Goal: Task Accomplishment & Management: Manage account settings

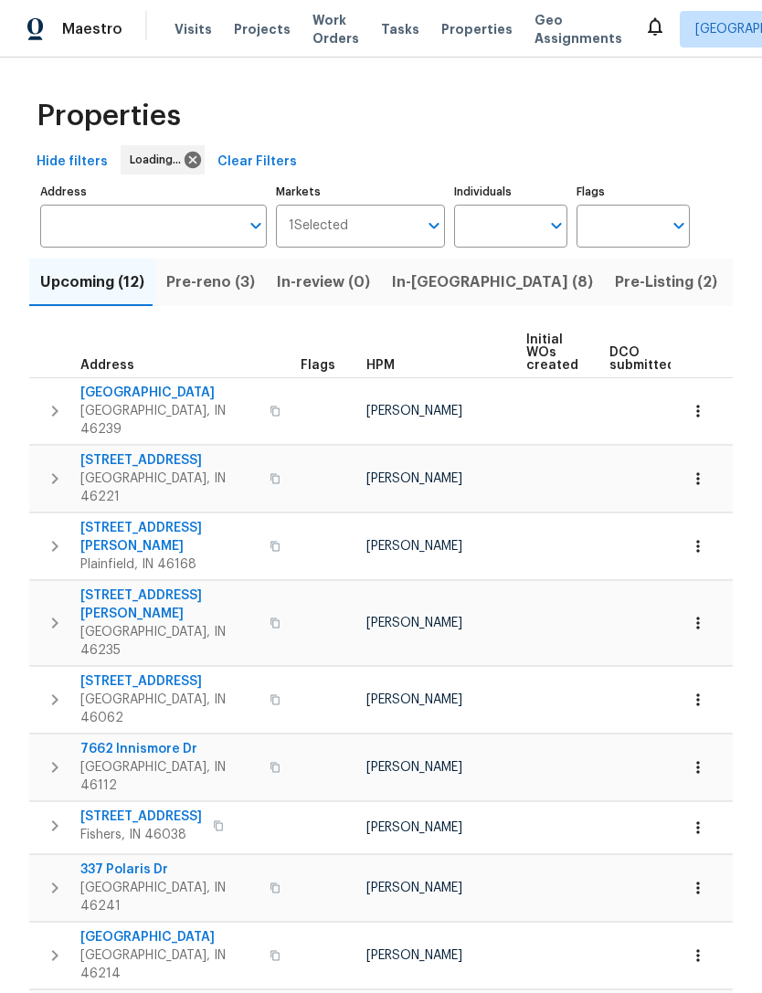
click at [71, 222] on input "Address" at bounding box center [139, 226] width 199 height 43
click at [119, 406] on span "Indianapolis, IN 46239" at bounding box center [169, 420] width 178 height 37
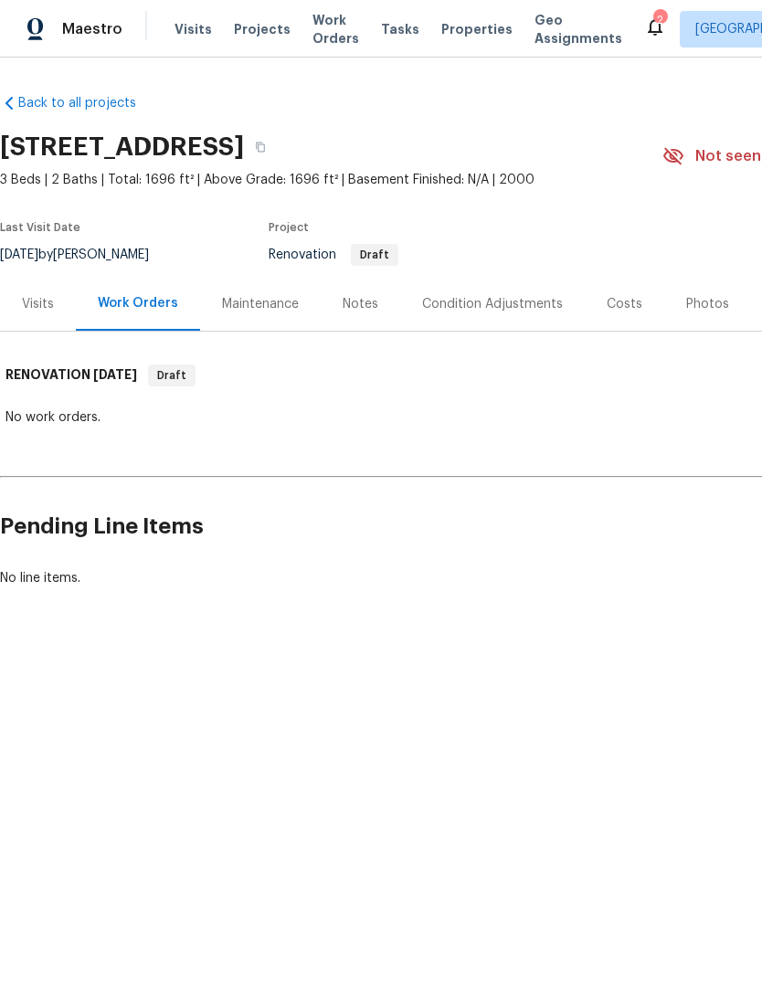
click at [360, 317] on div "Notes" at bounding box center [360, 304] width 79 height 54
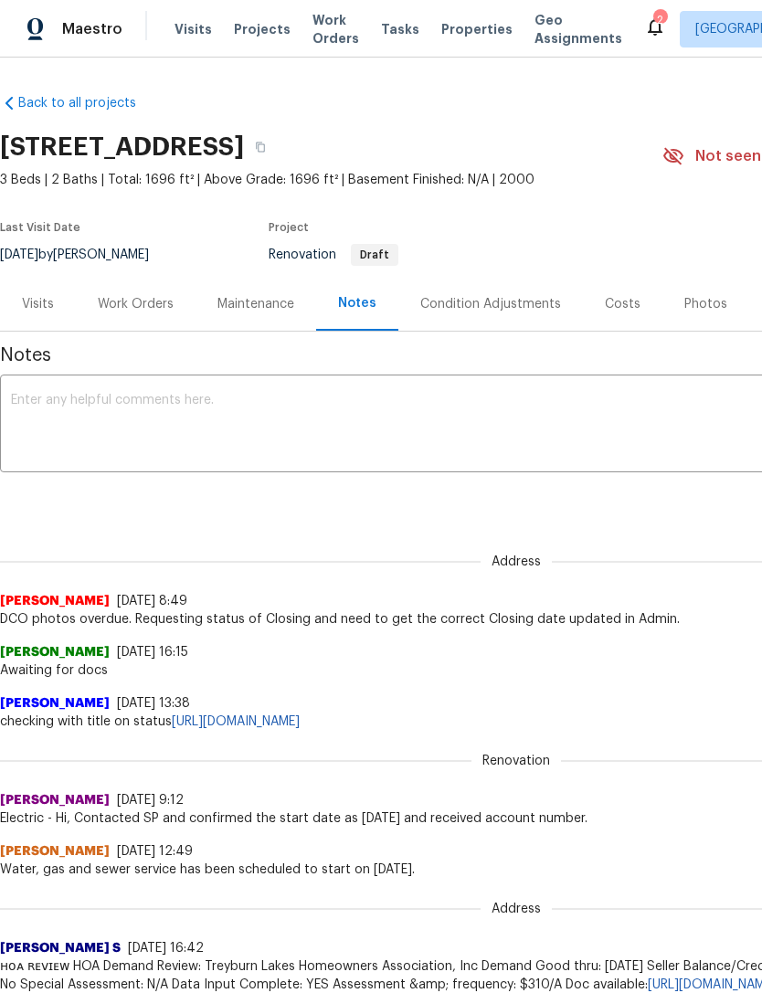
click at [34, 404] on textarea at bounding box center [516, 426] width 1010 height 64
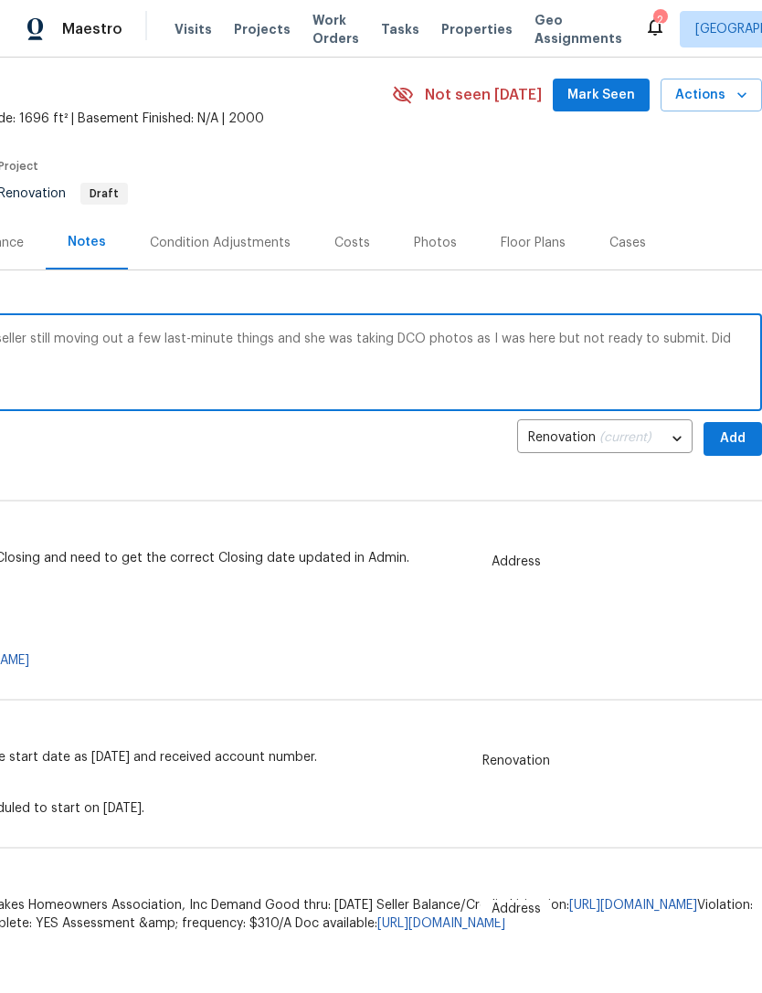
scroll to position [61, 270]
type textarea "Stop by house as I was nearby. Realtor of seller still moving out a few last-mi…"
click at [731, 442] on span "Add" at bounding box center [732, 438] width 29 height 23
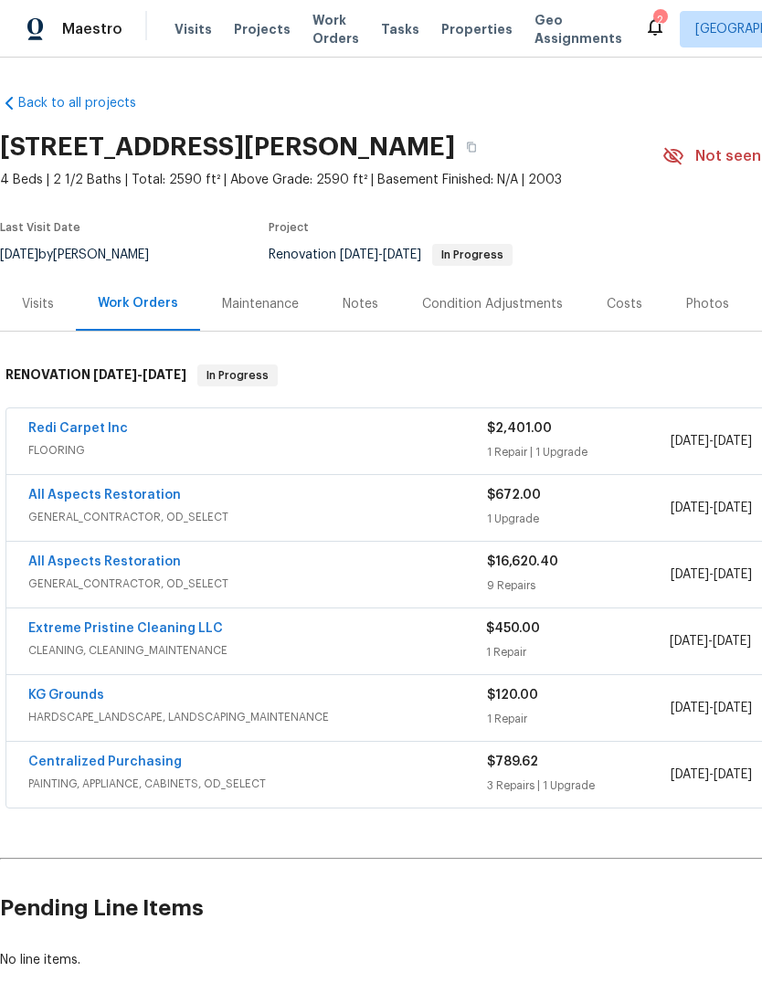
click at [56, 565] on link "All Aspects Restoration" at bounding box center [104, 561] width 153 height 13
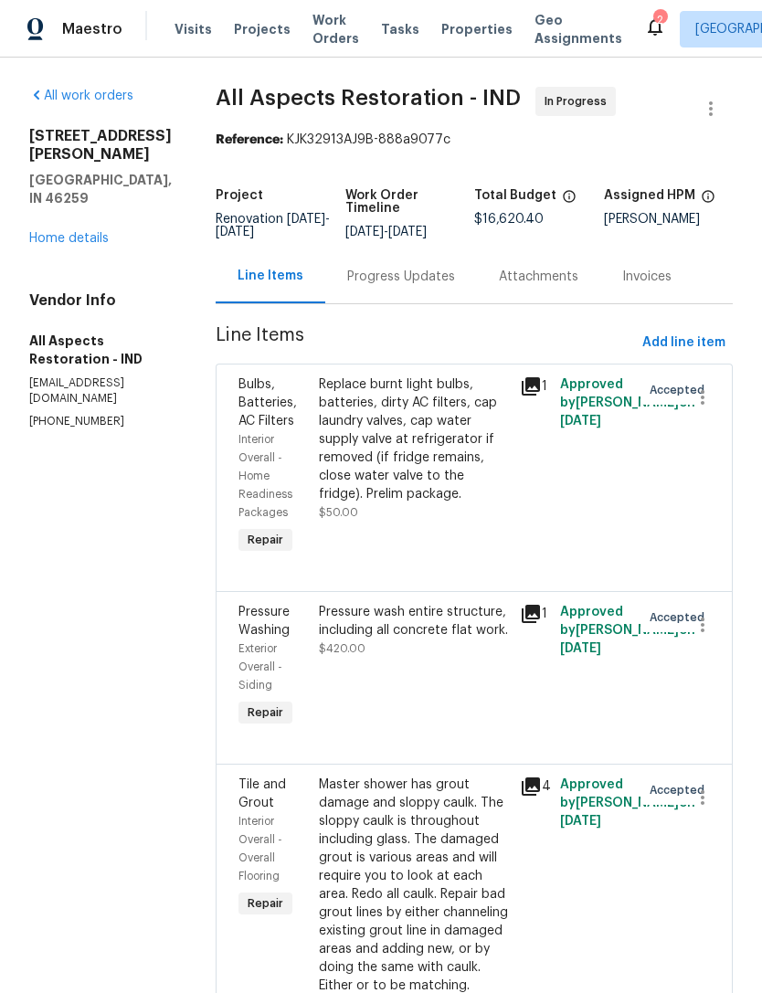
click at [424, 286] on div "Progress Updates" at bounding box center [401, 277] width 108 height 18
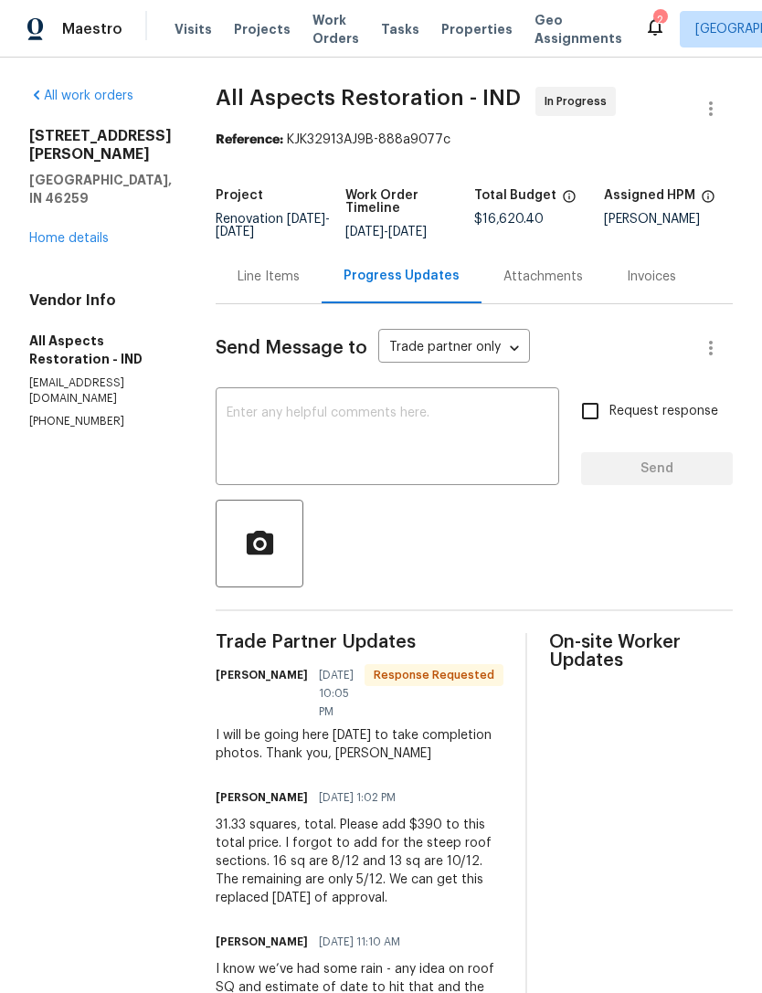
click at [279, 277] on div "Line Items" at bounding box center [269, 276] width 106 height 54
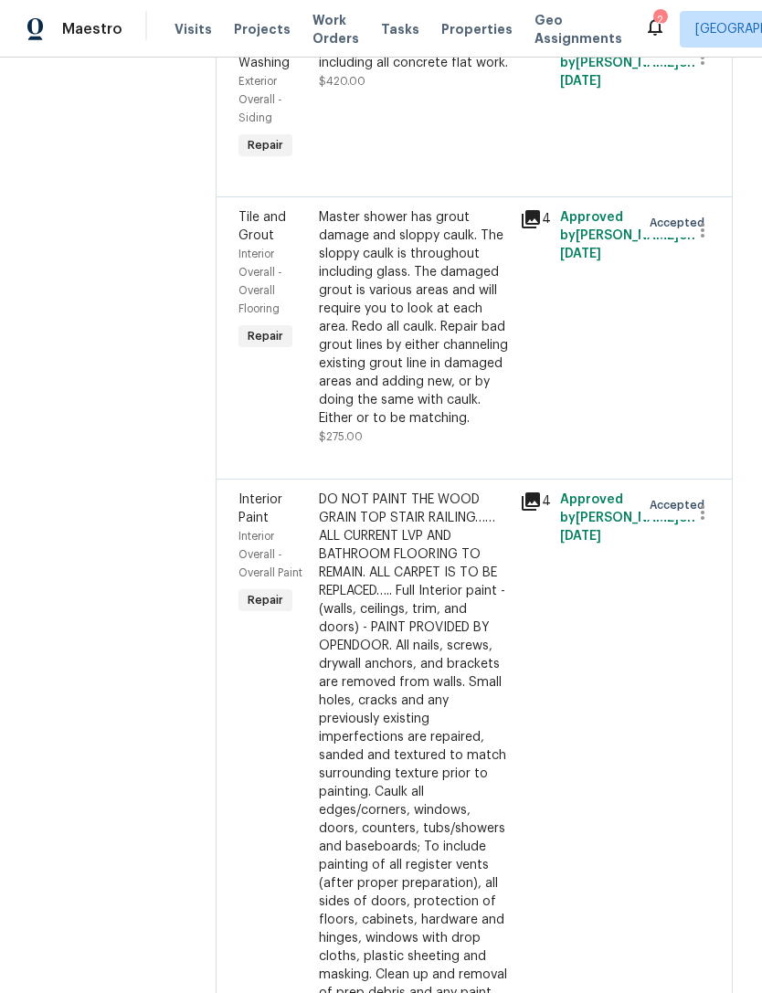
scroll to position [565, 0]
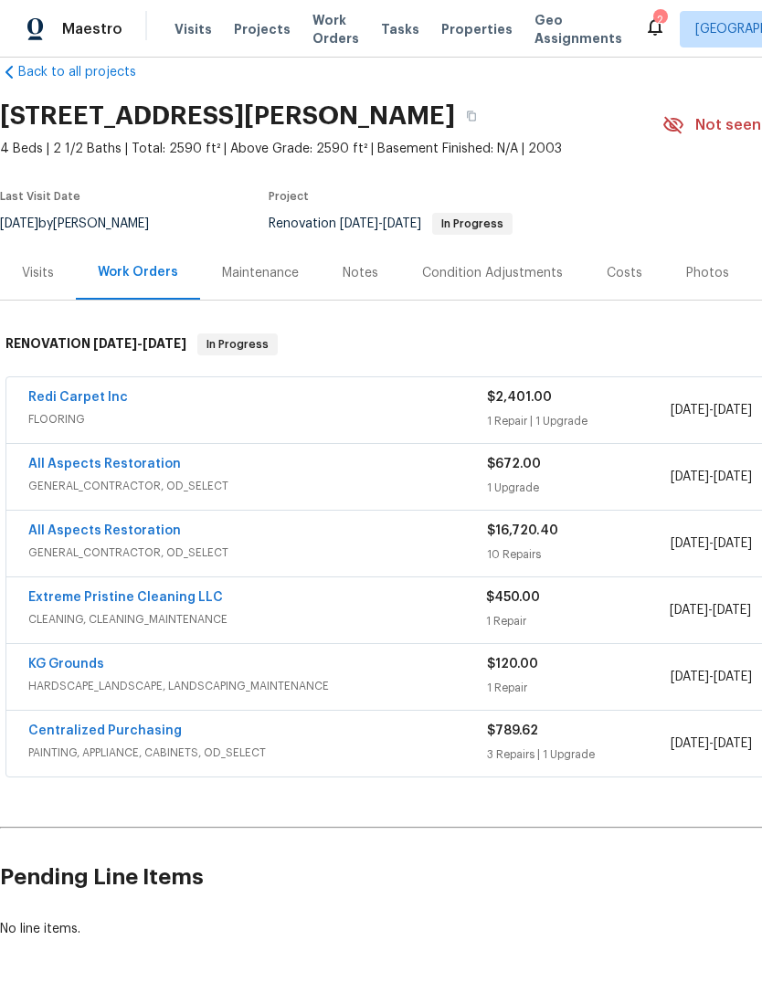
scroll to position [31, 0]
click at [85, 399] on link "Redi Carpet Inc" at bounding box center [78, 397] width 100 height 13
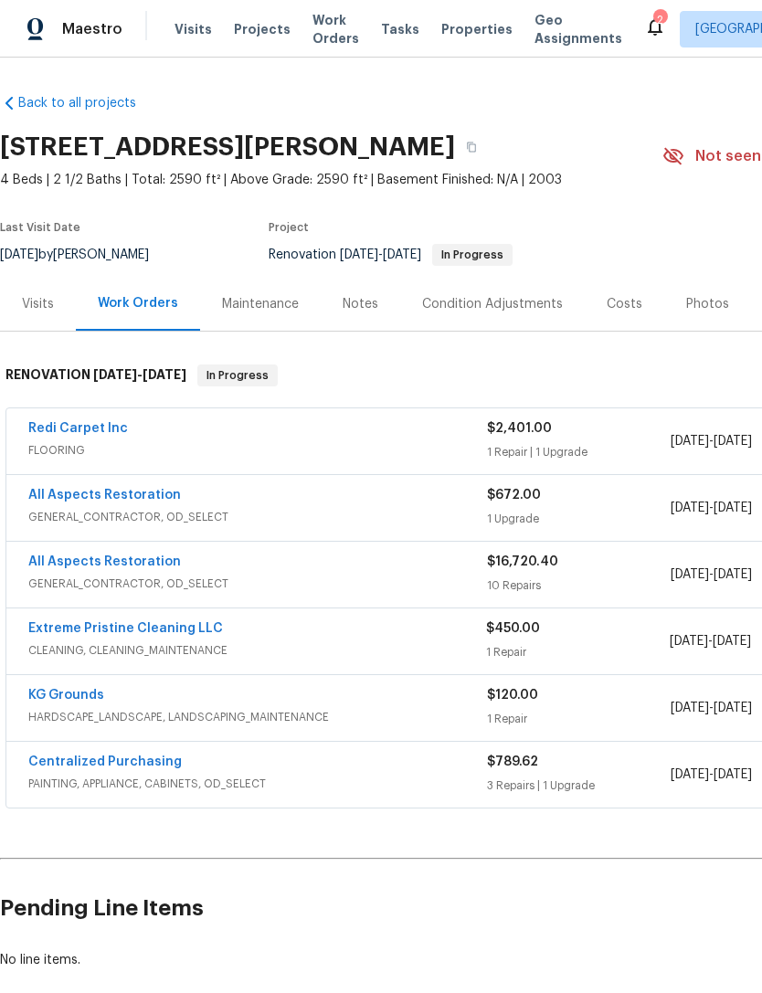
scroll to position [19, 0]
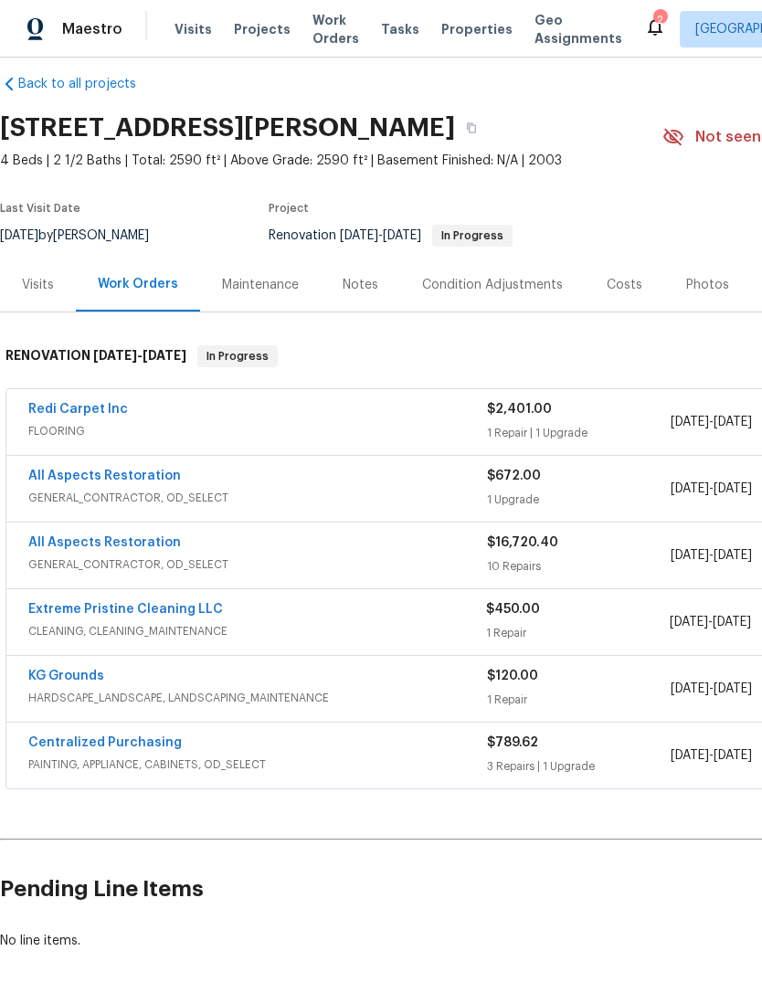
click at [176, 32] on span "Visits" at bounding box center [192, 29] width 37 height 18
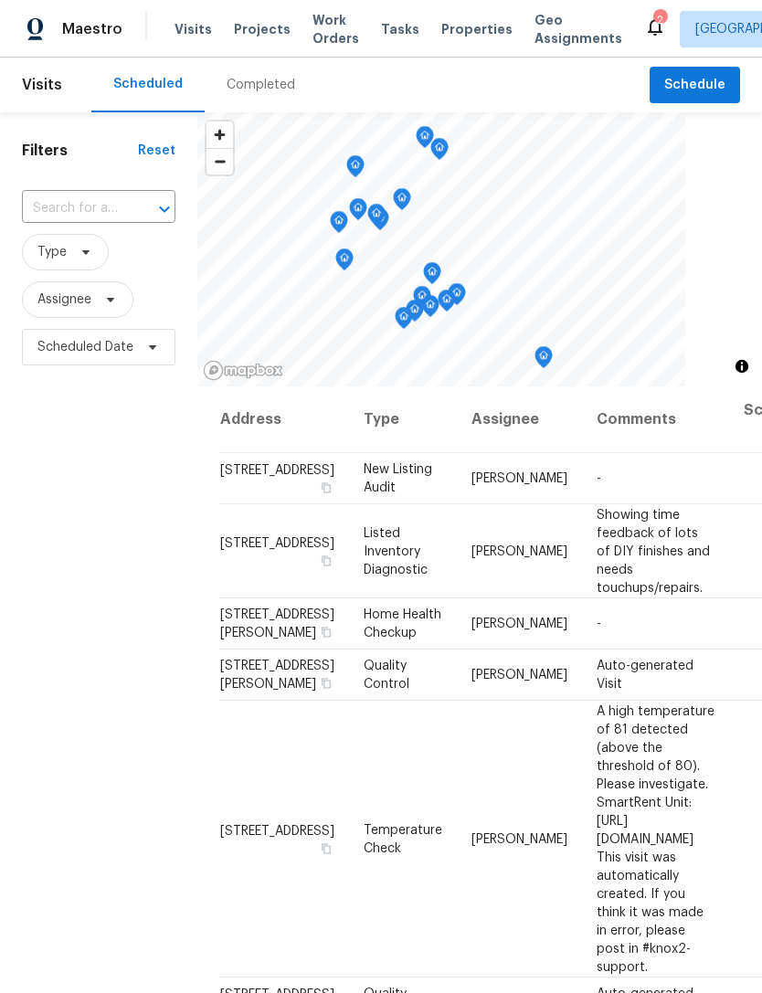
click at [60, 212] on input "text" at bounding box center [73, 209] width 102 height 28
type input "7418 wood"
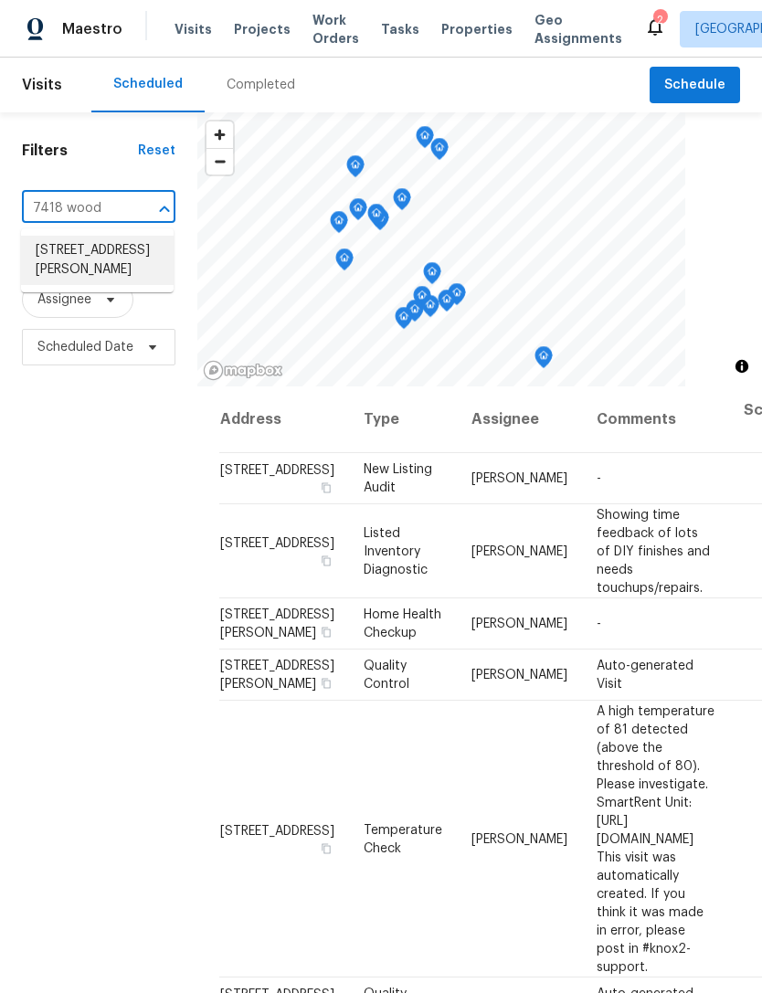
click at [60, 279] on li "[STREET_ADDRESS][PERSON_NAME]" at bounding box center [97, 260] width 153 height 49
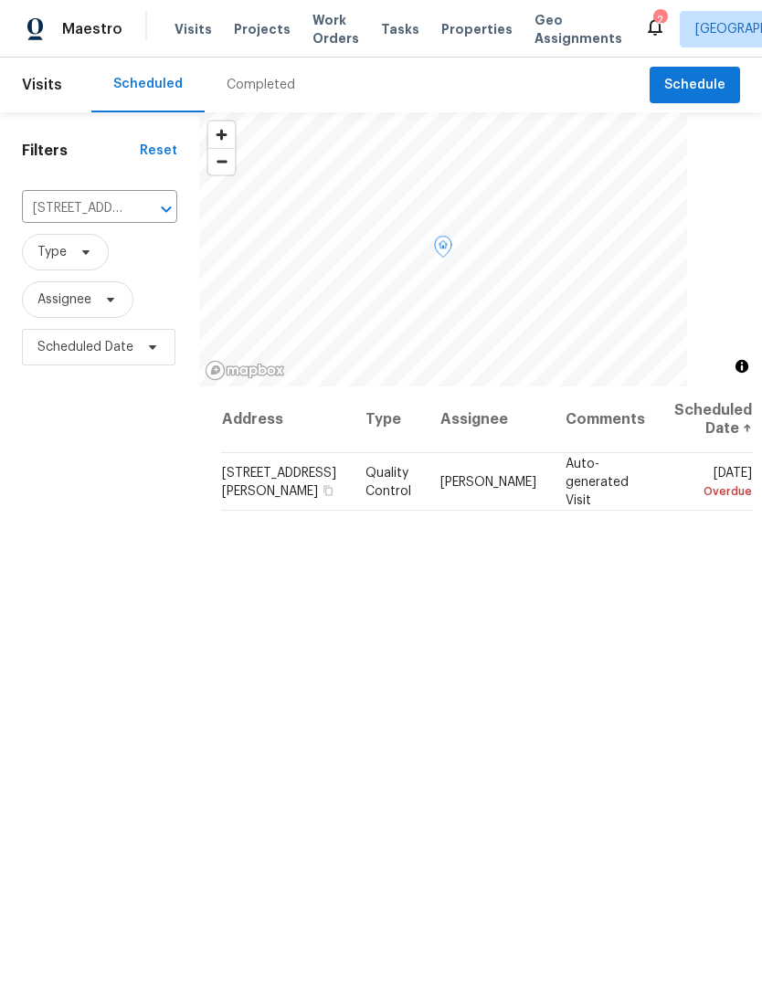
click at [0, 0] on icon at bounding box center [0, 0] width 0 height 0
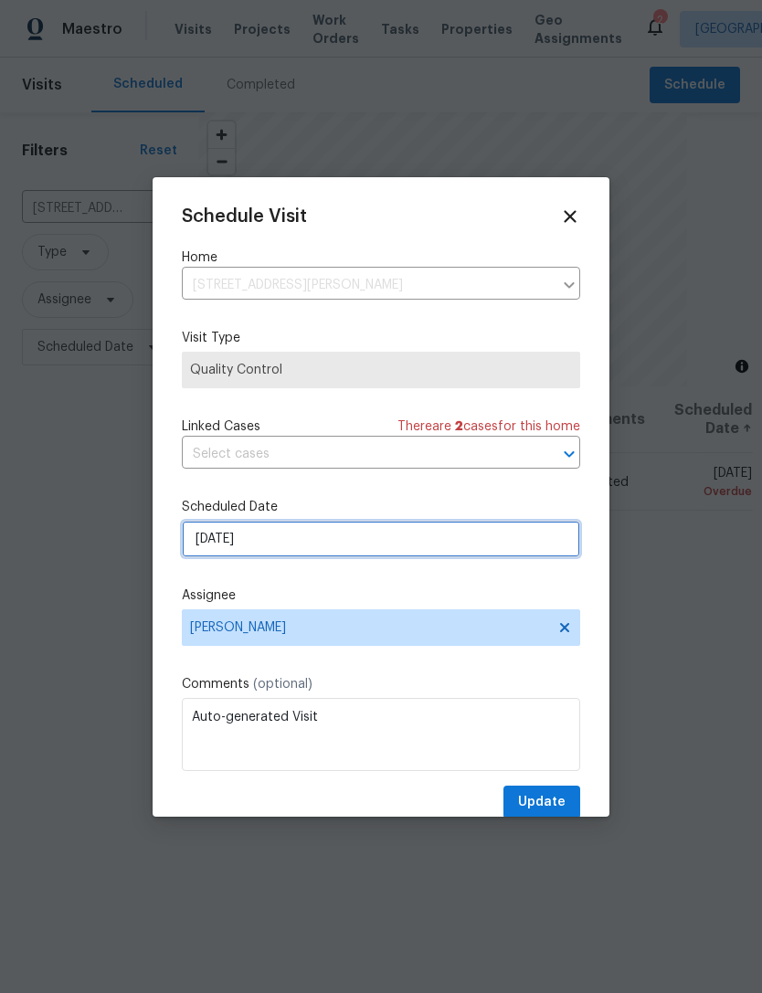
click at [210, 546] on input "[DATE]" at bounding box center [381, 539] width 398 height 37
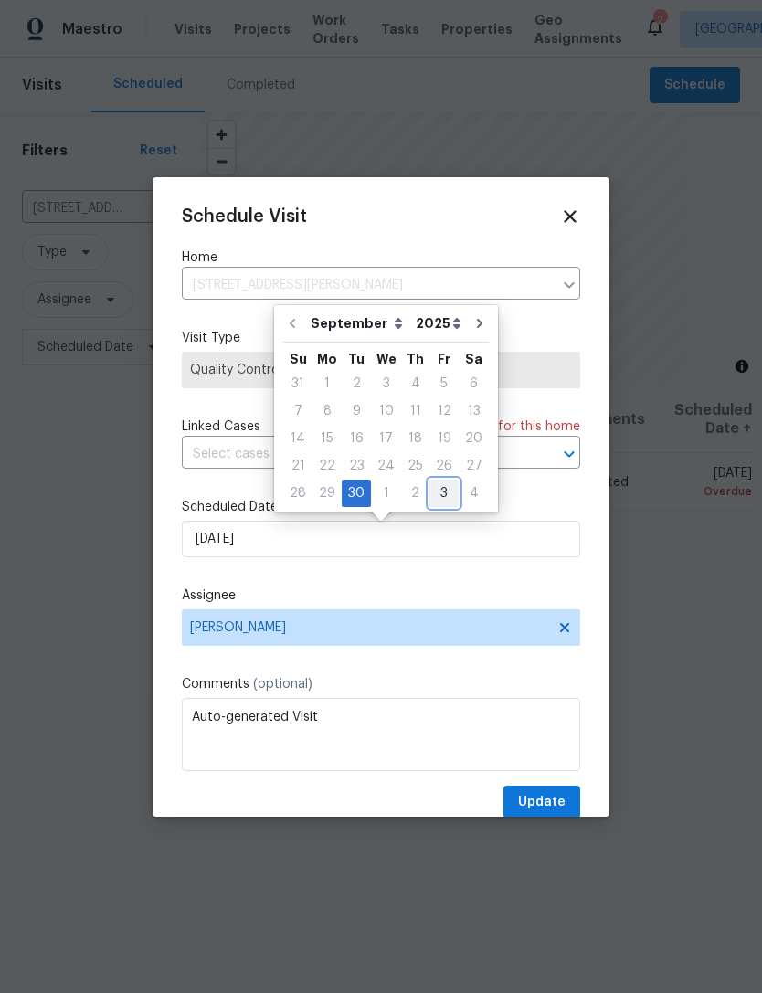
click at [429, 497] on div "3" at bounding box center [443, 493] width 29 height 26
type input "[DATE]"
select select "9"
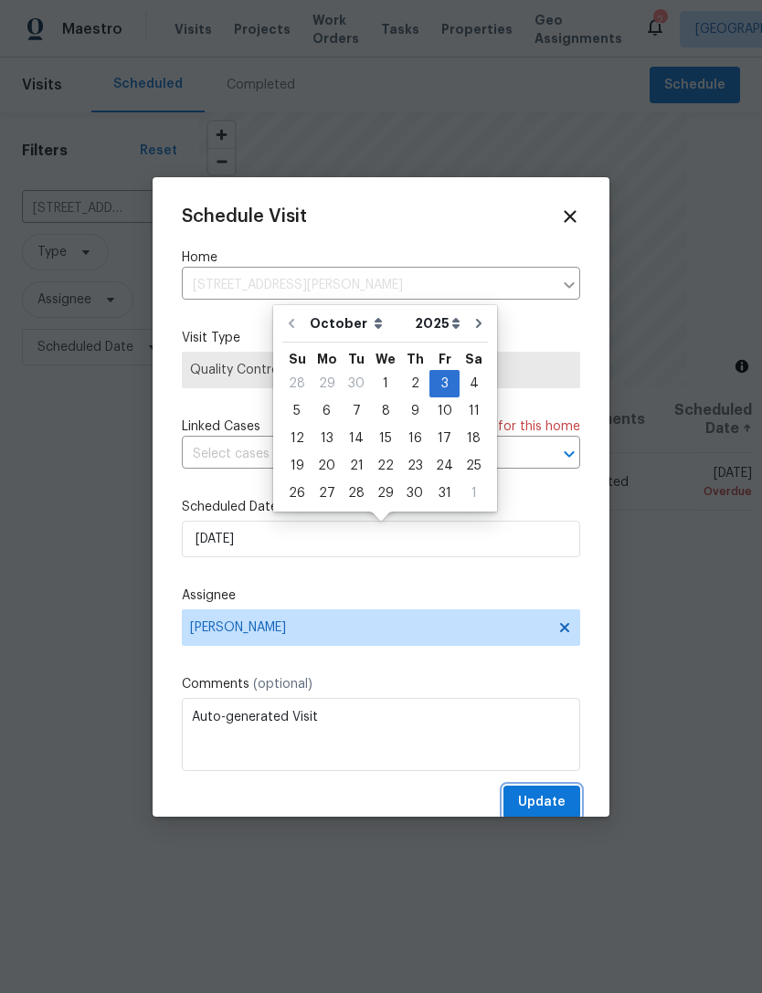
click at [566, 804] on button "Update" at bounding box center [541, 802] width 77 height 34
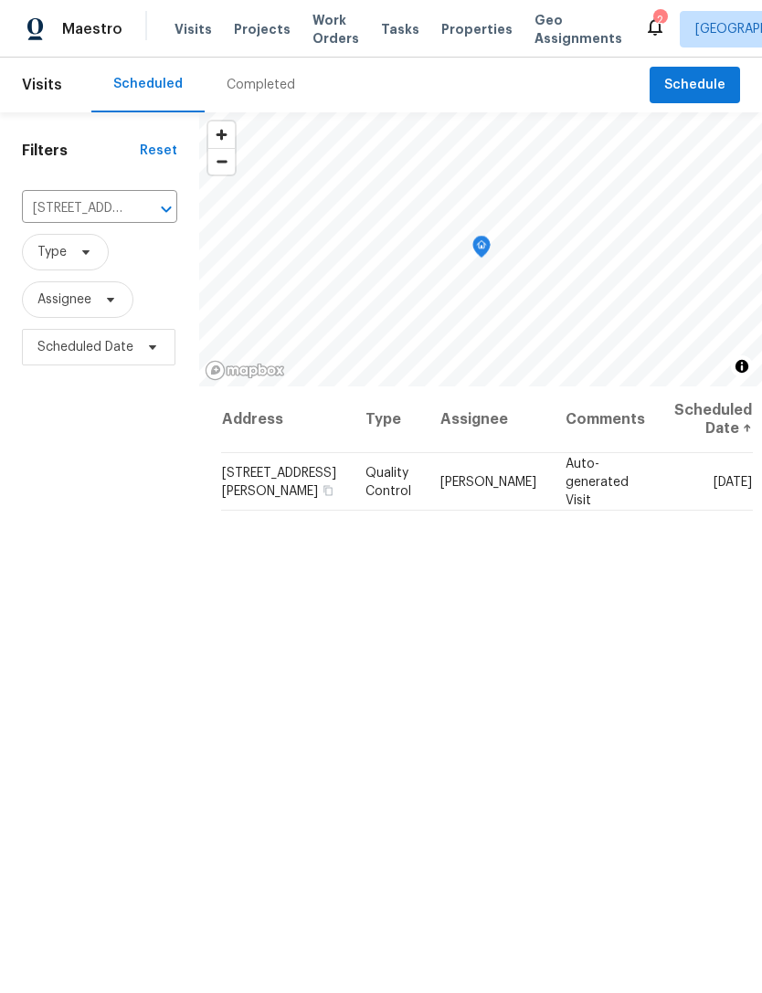
click at [185, 35] on span "Visits" at bounding box center [192, 29] width 37 height 18
click at [253, 90] on div "Completed" at bounding box center [261, 85] width 69 height 18
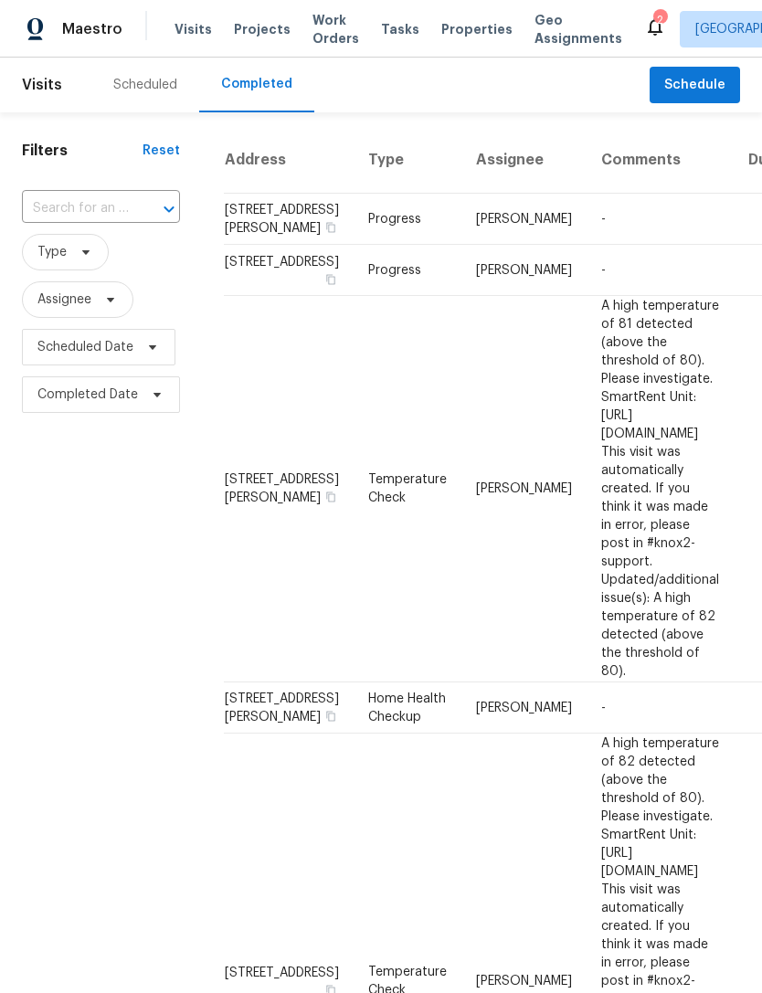
click at [48, 207] on input "text" at bounding box center [75, 209] width 107 height 28
type input "3731"
click at [63, 266] on li "3731 Owster Ln, Indianapolis, IN 46237" at bounding box center [99, 251] width 155 height 30
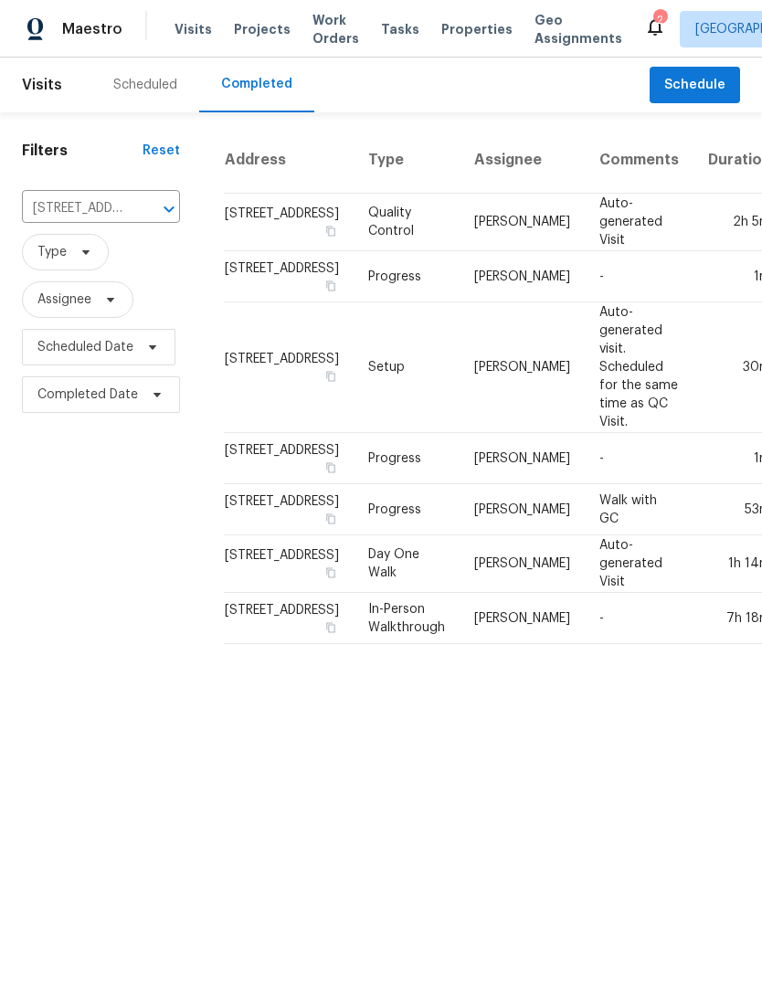
click at [132, 83] on div "Scheduled" at bounding box center [145, 85] width 64 height 18
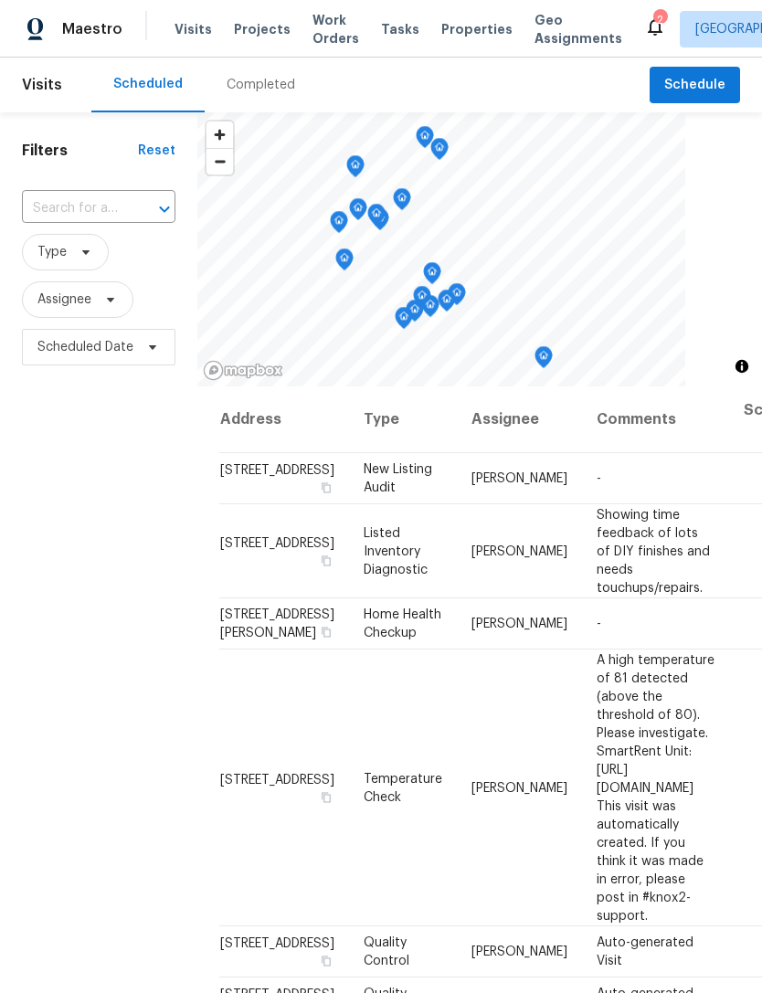
click at [51, 206] on input "text" at bounding box center [73, 209] width 102 height 28
type input "770 tulip"
click at [56, 260] on li "770 Tulip Ln, Greenwood, IN 46143" at bounding box center [97, 251] width 153 height 30
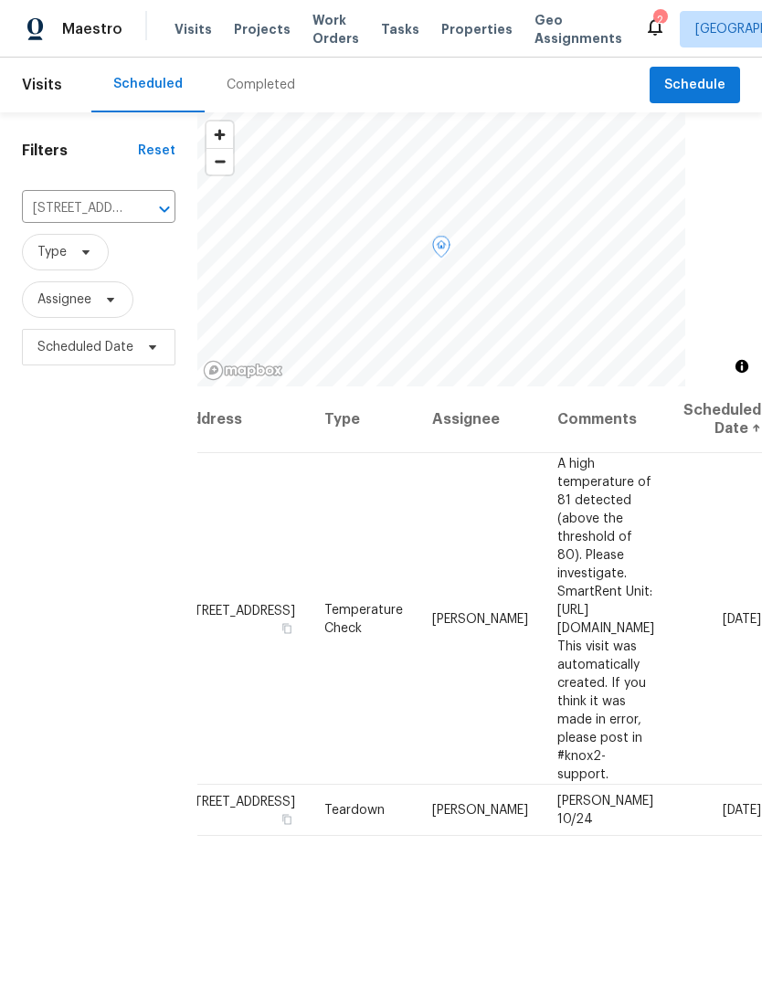
scroll to position [0, 156]
click at [432, 612] on span "[PERSON_NAME]" at bounding box center [480, 618] width 96 height 13
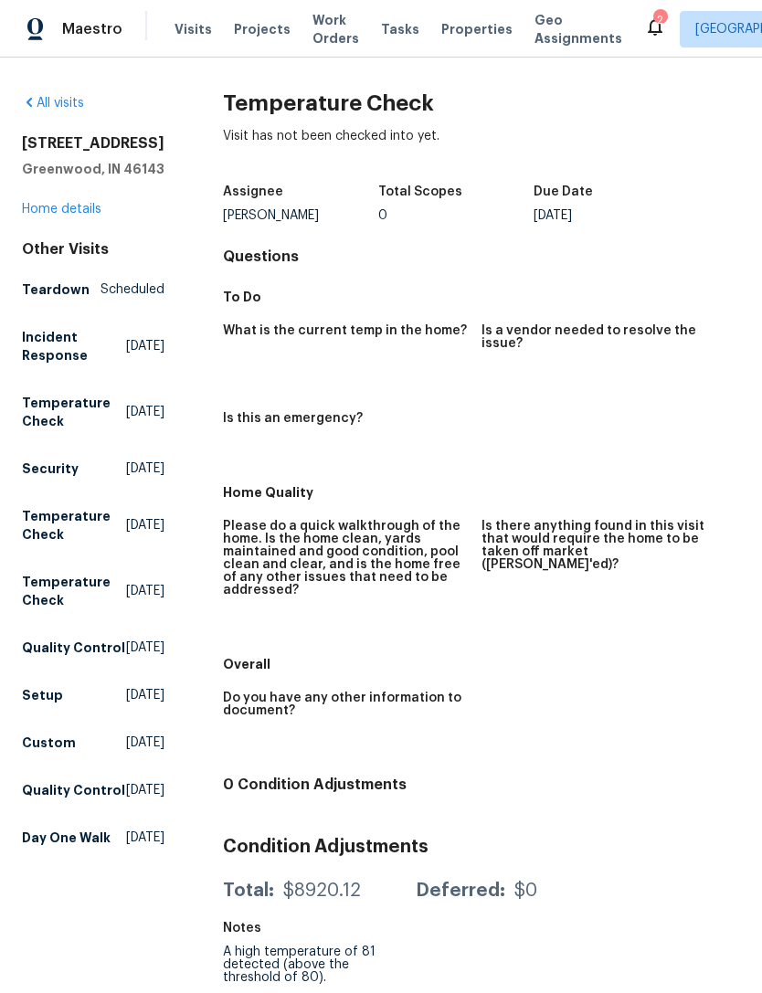
click at [181, 37] on span "Visits" at bounding box center [192, 29] width 37 height 18
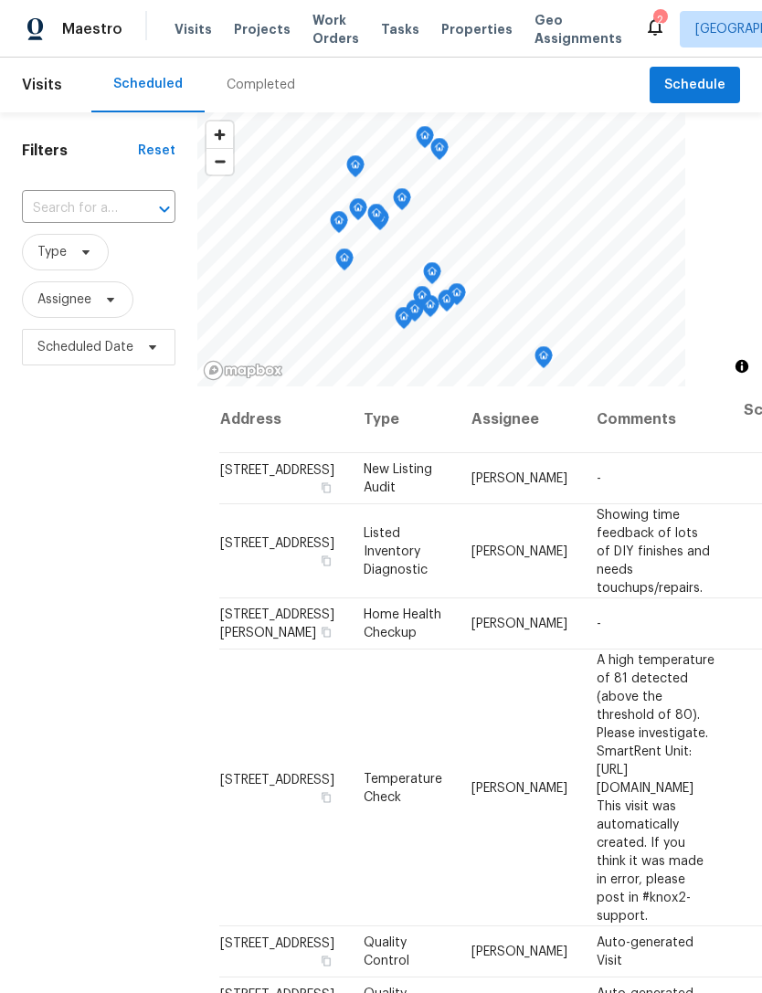
click at [57, 207] on input "text" at bounding box center [73, 209] width 102 height 28
type input "770 tulip"
click at [56, 266] on li "770 Tulip Ln, Greenwood, IN 46143" at bounding box center [97, 251] width 153 height 30
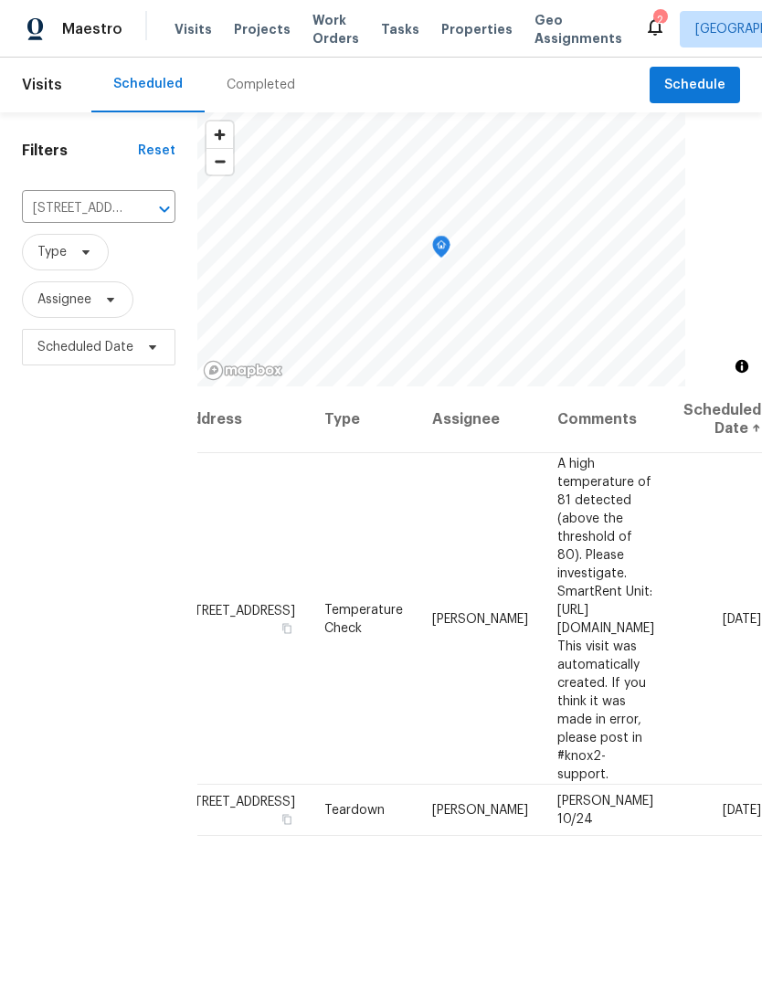
scroll to position [0, 156]
click at [0, 0] on icon at bounding box center [0, 0] width 0 height 0
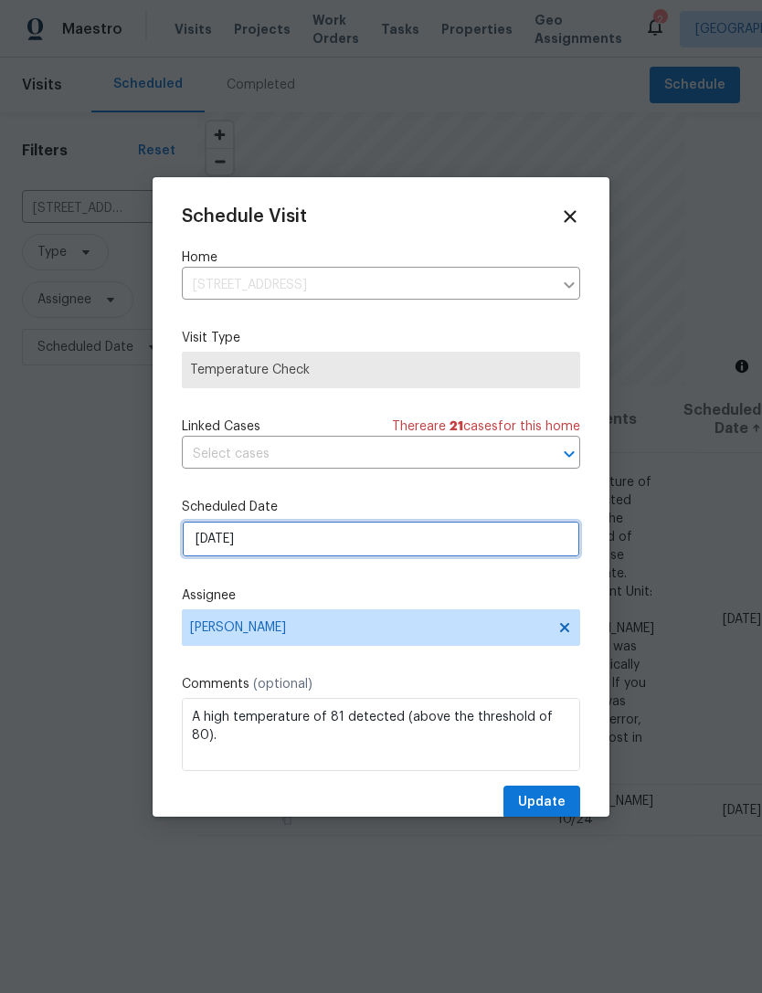
click at [206, 544] on input "10/1/2025" at bounding box center [381, 539] width 398 height 37
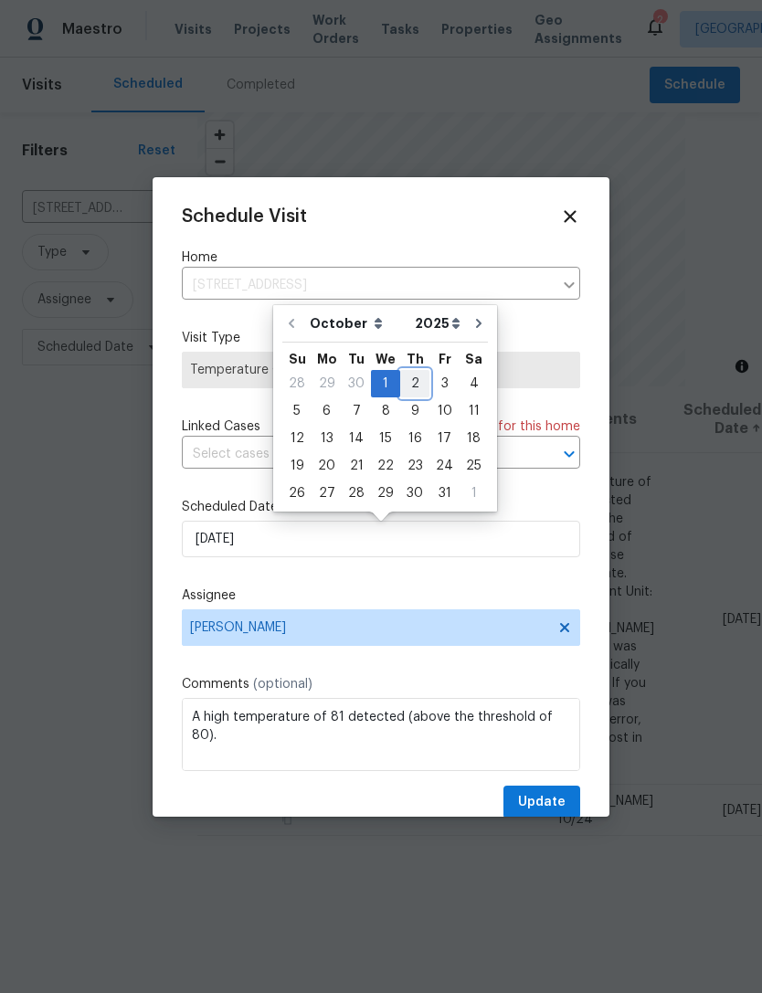
click at [403, 383] on div "2" at bounding box center [414, 384] width 29 height 26
type input "10/2/2025"
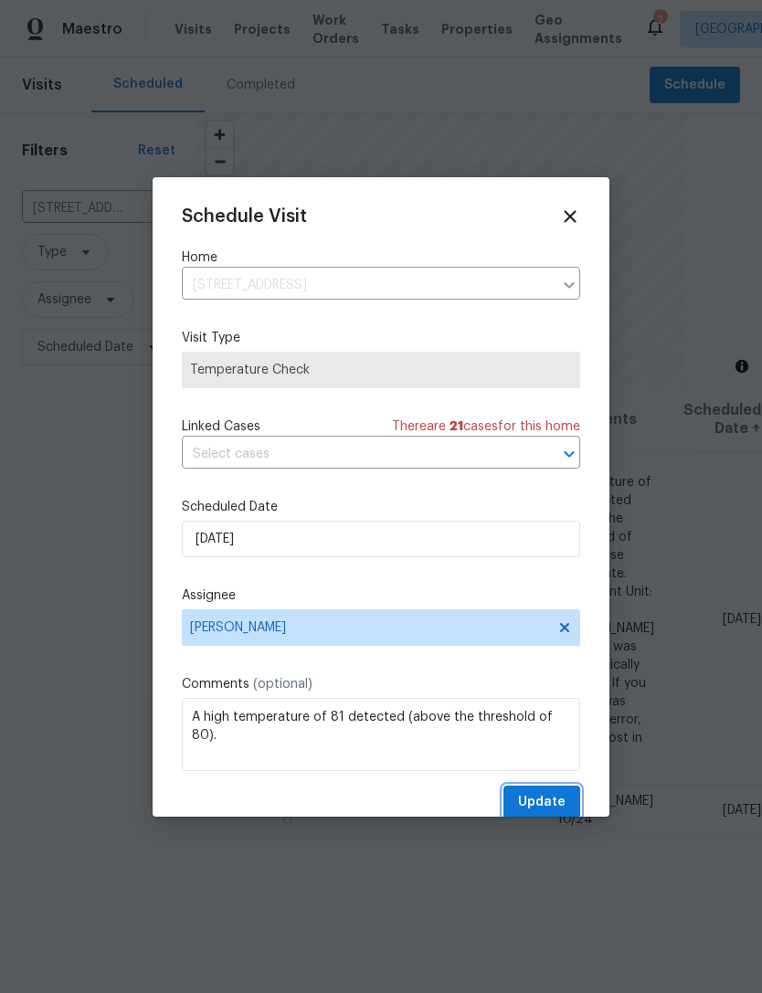
click at [563, 804] on span "Update" at bounding box center [541, 802] width 47 height 23
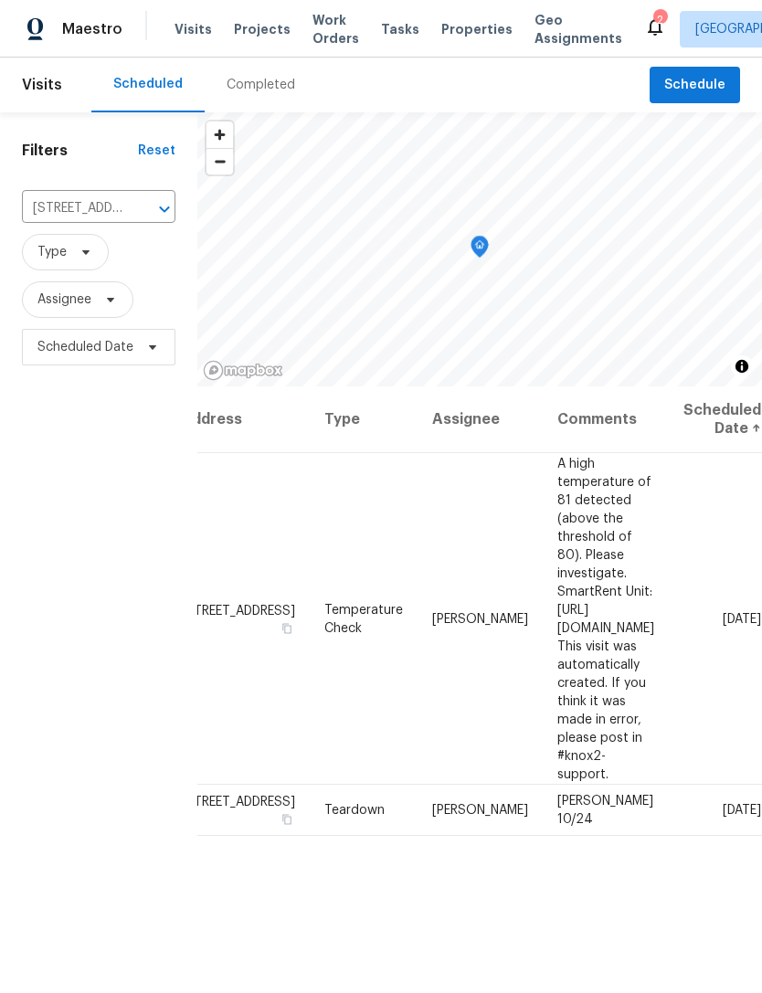
click at [140, 213] on icon "Clear" at bounding box center [141, 209] width 18 height 18
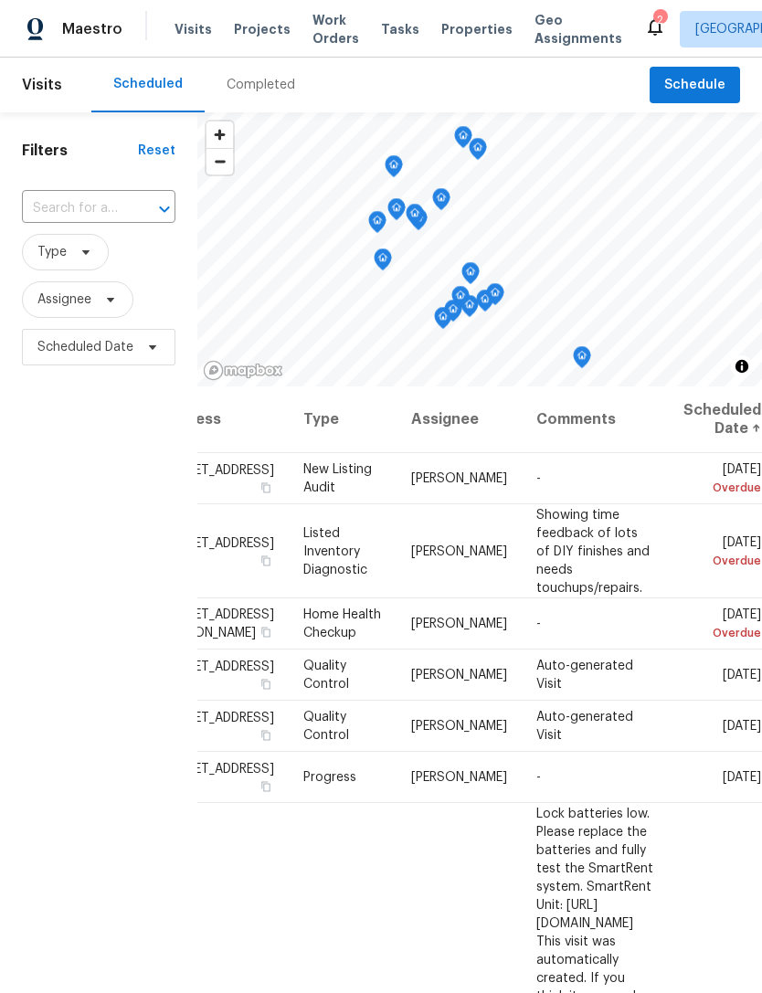
click at [53, 206] on input "text" at bounding box center [73, 209] width 102 height 28
type input "17 crest"
click at [70, 268] on li "17 Crestview Dr, Greenwood, IN 46143" at bounding box center [97, 260] width 153 height 49
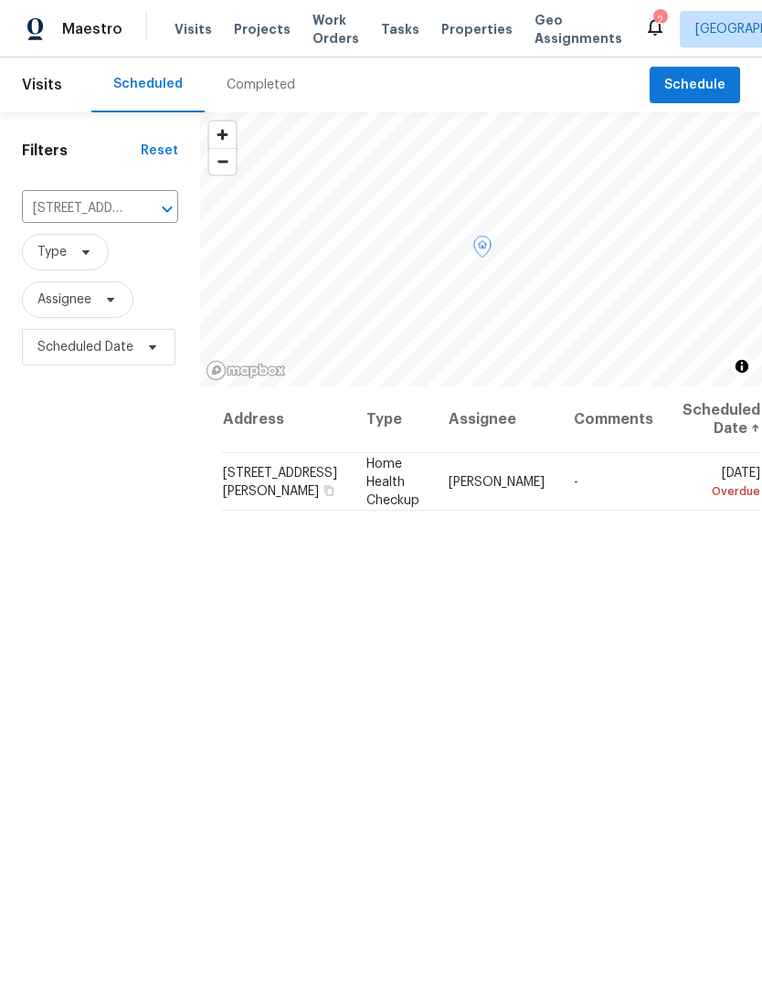
click at [0, 0] on icon at bounding box center [0, 0] width 0 height 0
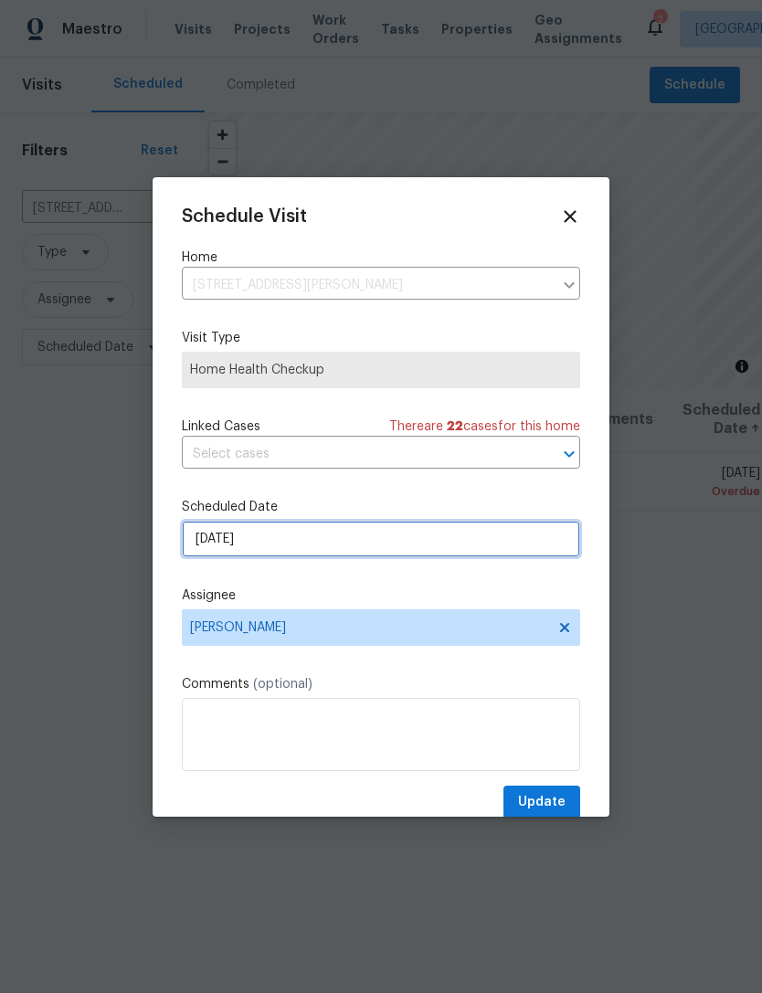
click at [206, 543] on input "[DATE]" at bounding box center [381, 539] width 398 height 37
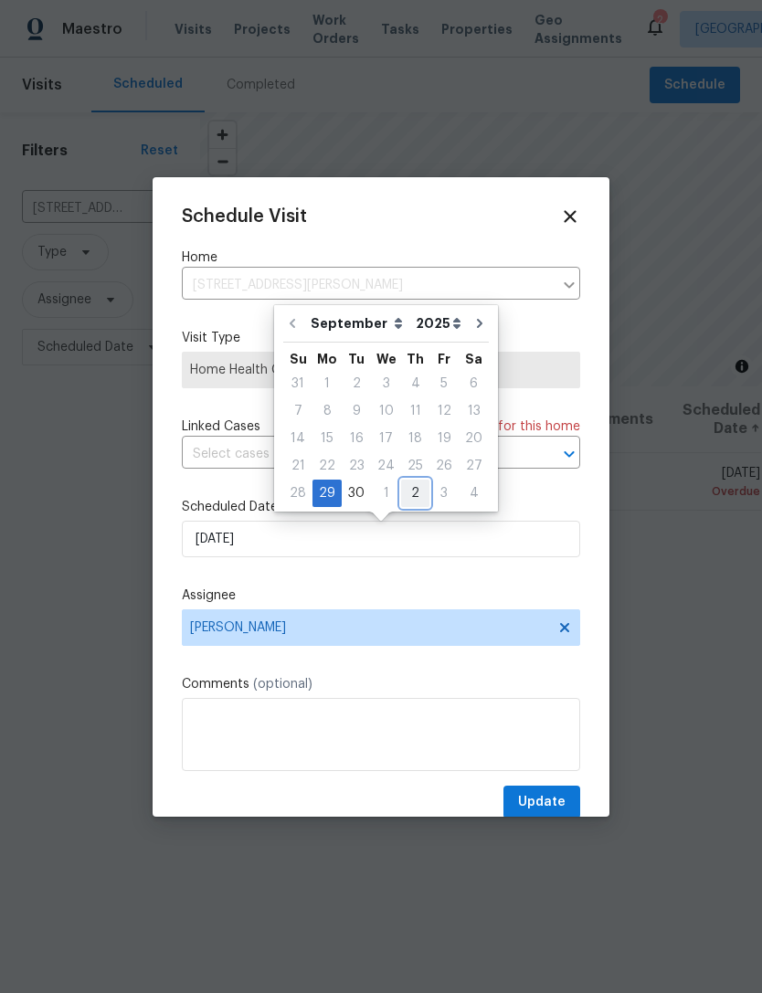
click at [406, 495] on div "2" at bounding box center [415, 493] width 28 height 26
type input "10/2/2025"
select select "9"
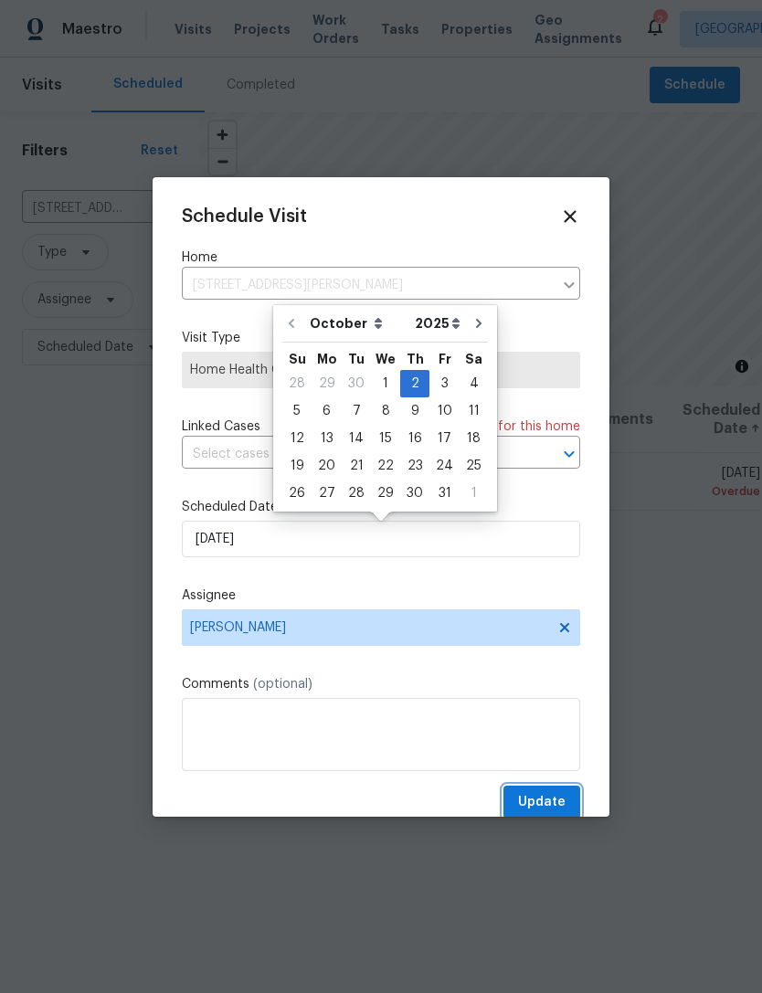
click at [553, 806] on span "Update" at bounding box center [541, 802] width 47 height 23
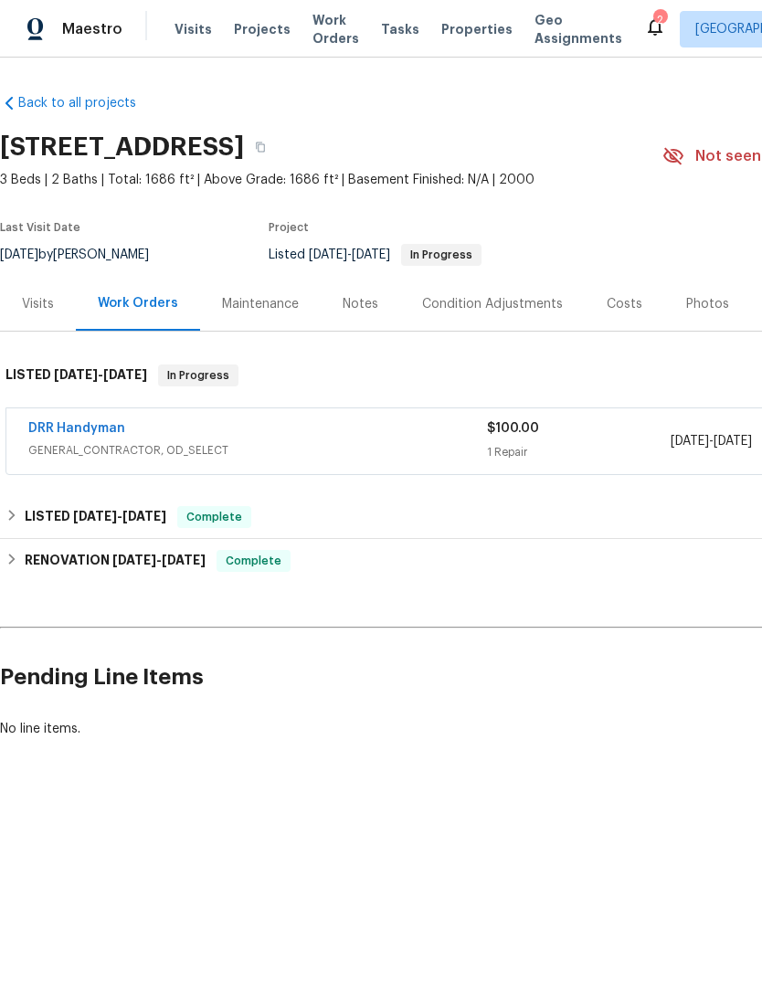
click at [49, 434] on link "DRR Handyman" at bounding box center [76, 428] width 97 height 13
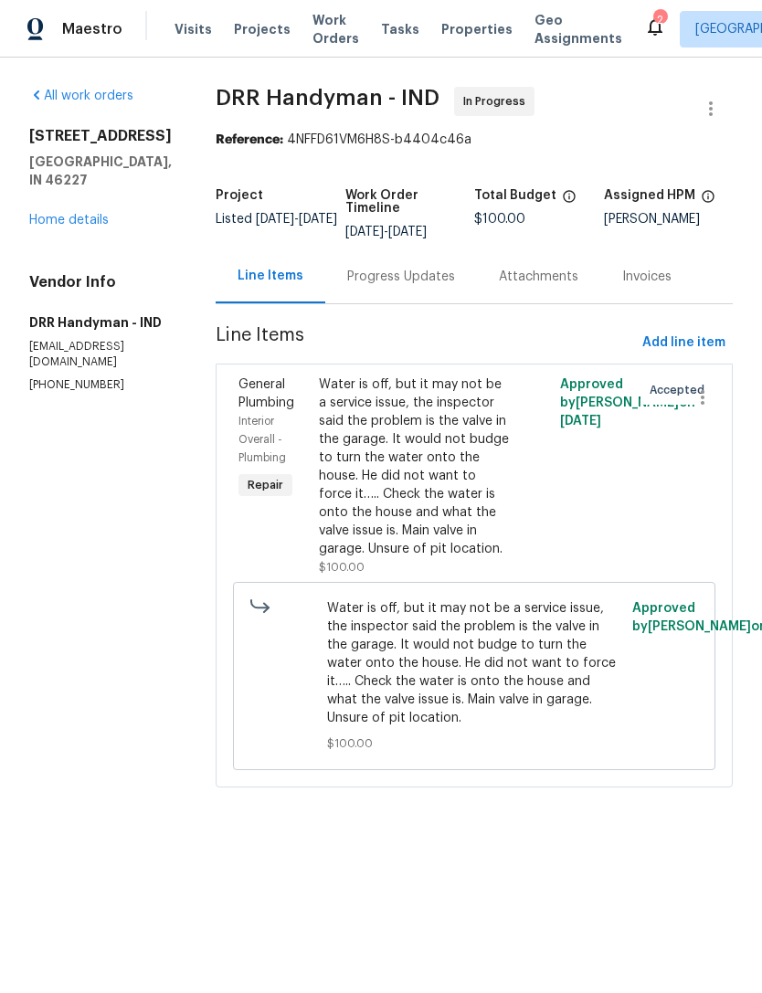
click at [340, 294] on div "Progress Updates" at bounding box center [401, 276] width 152 height 54
